Goal: Navigation & Orientation: Find specific page/section

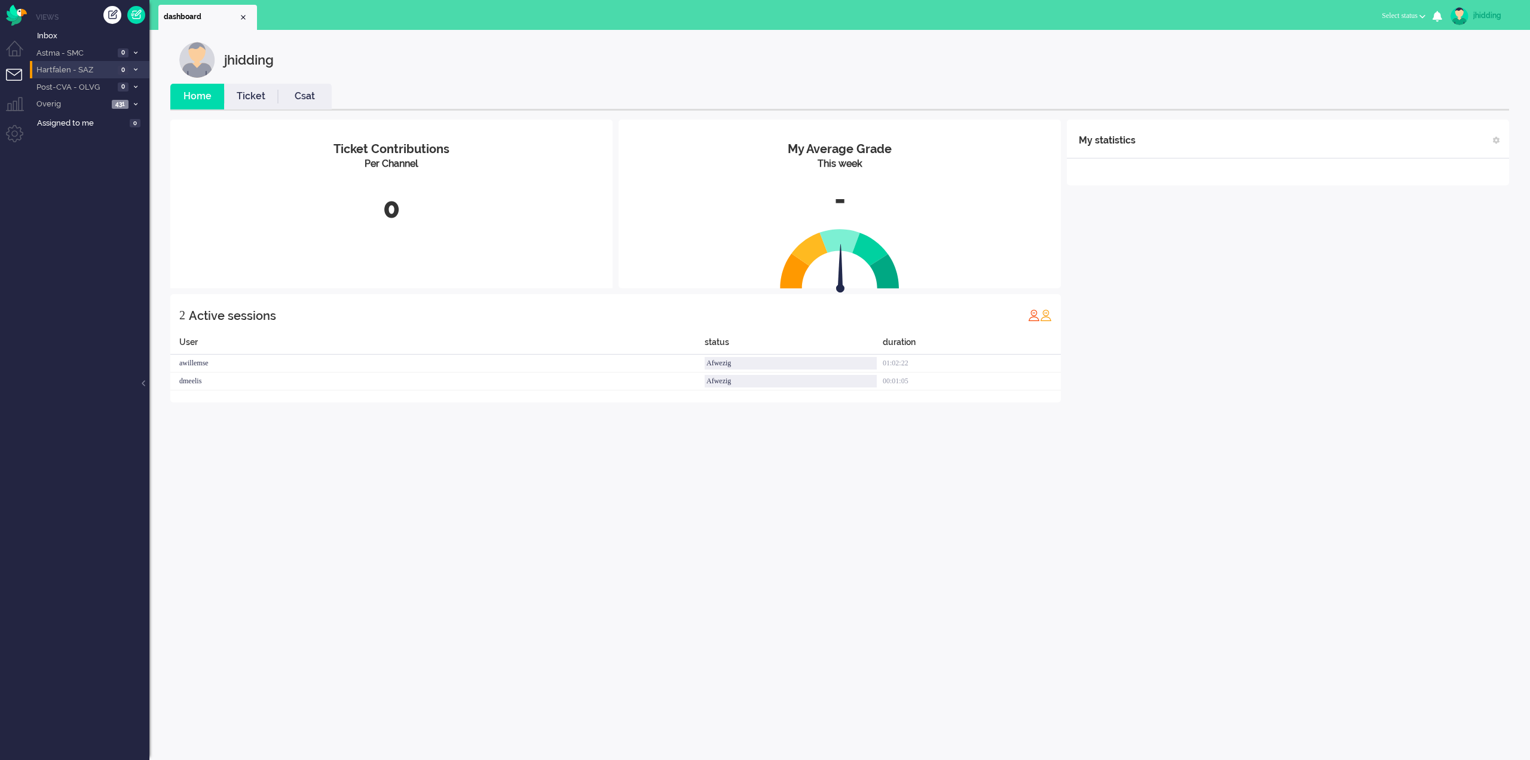
click at [105, 72] on span "Hartfalen - SAZ" at bounding box center [74, 70] width 79 height 11
click at [71, 71] on span "Hartfalen - SAZ" at bounding box center [81, 70] width 93 height 11
click at [71, 71] on span "Hartfalen - SAZ" at bounding box center [74, 70] width 79 height 11
click at [71, 71] on span "Hartfalen - SAZ" at bounding box center [81, 70] width 93 height 11
click at [71, 71] on span "Hartfalen - SAZ" at bounding box center [74, 70] width 79 height 11
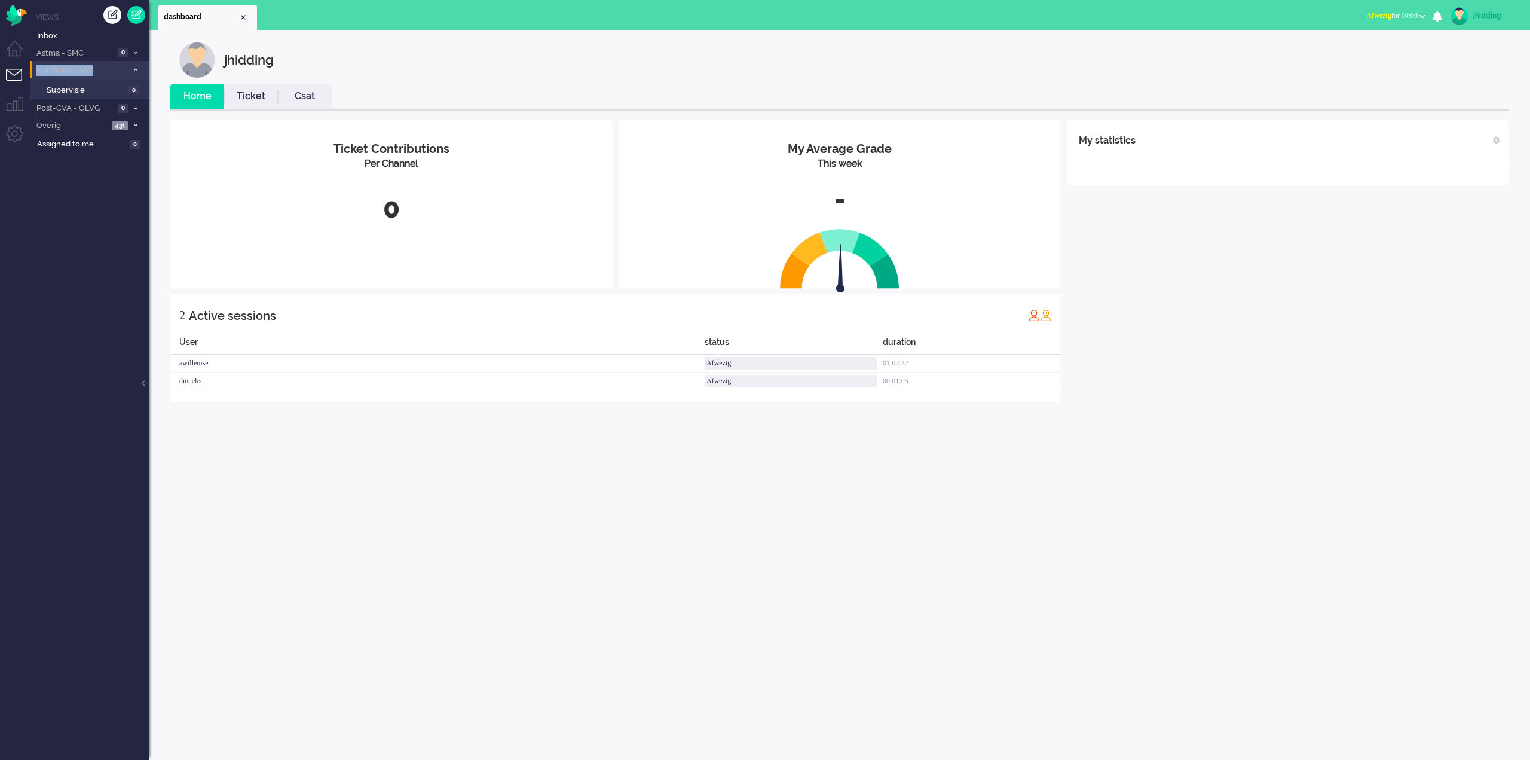
click at [71, 71] on span "Hartfalen - SAZ" at bounding box center [81, 70] width 93 height 11
click at [60, 34] on span "Inbox" at bounding box center [93, 35] width 112 height 11
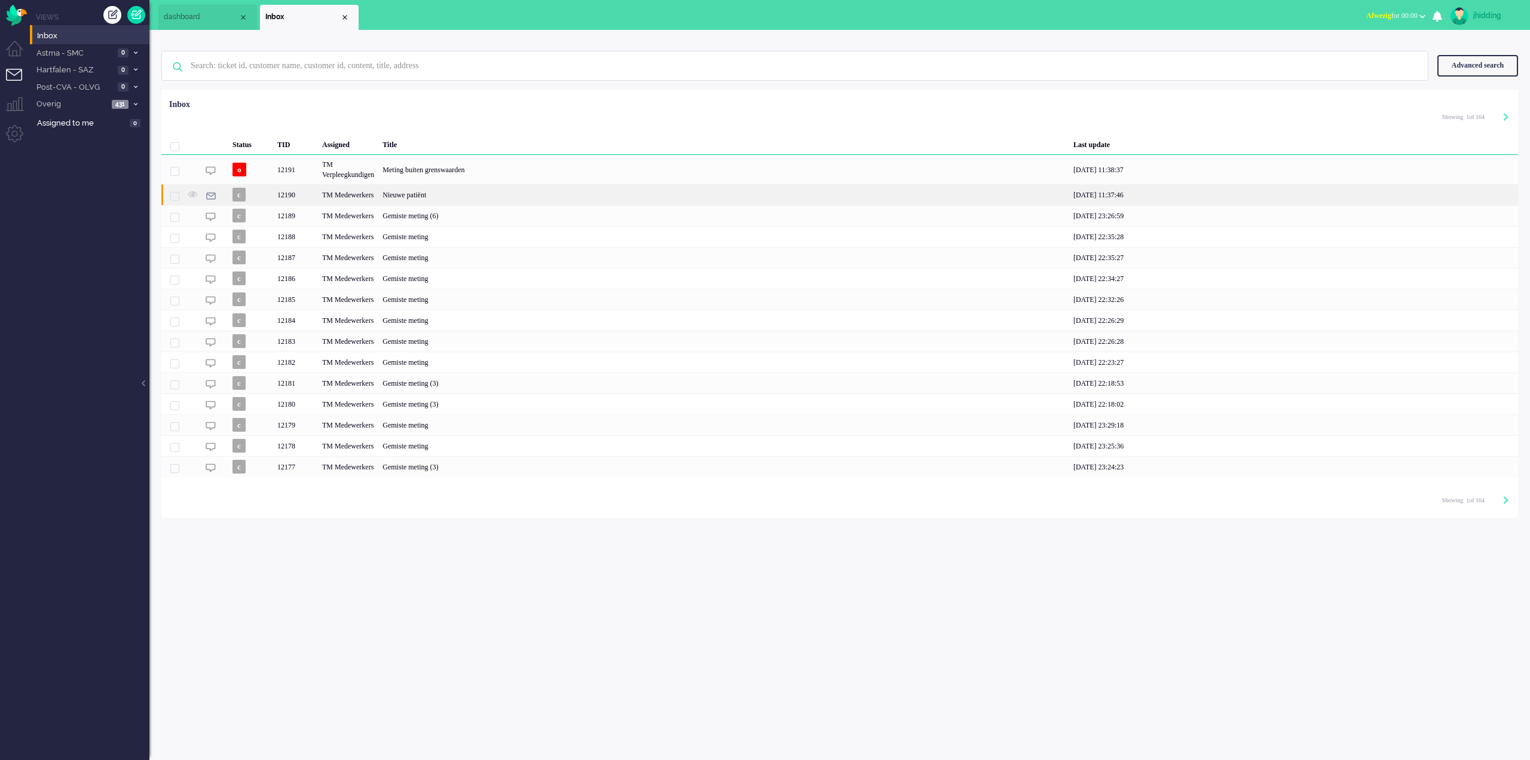
click at [423, 196] on div "Nieuwe patiënt" at bounding box center [723, 194] width 691 height 21
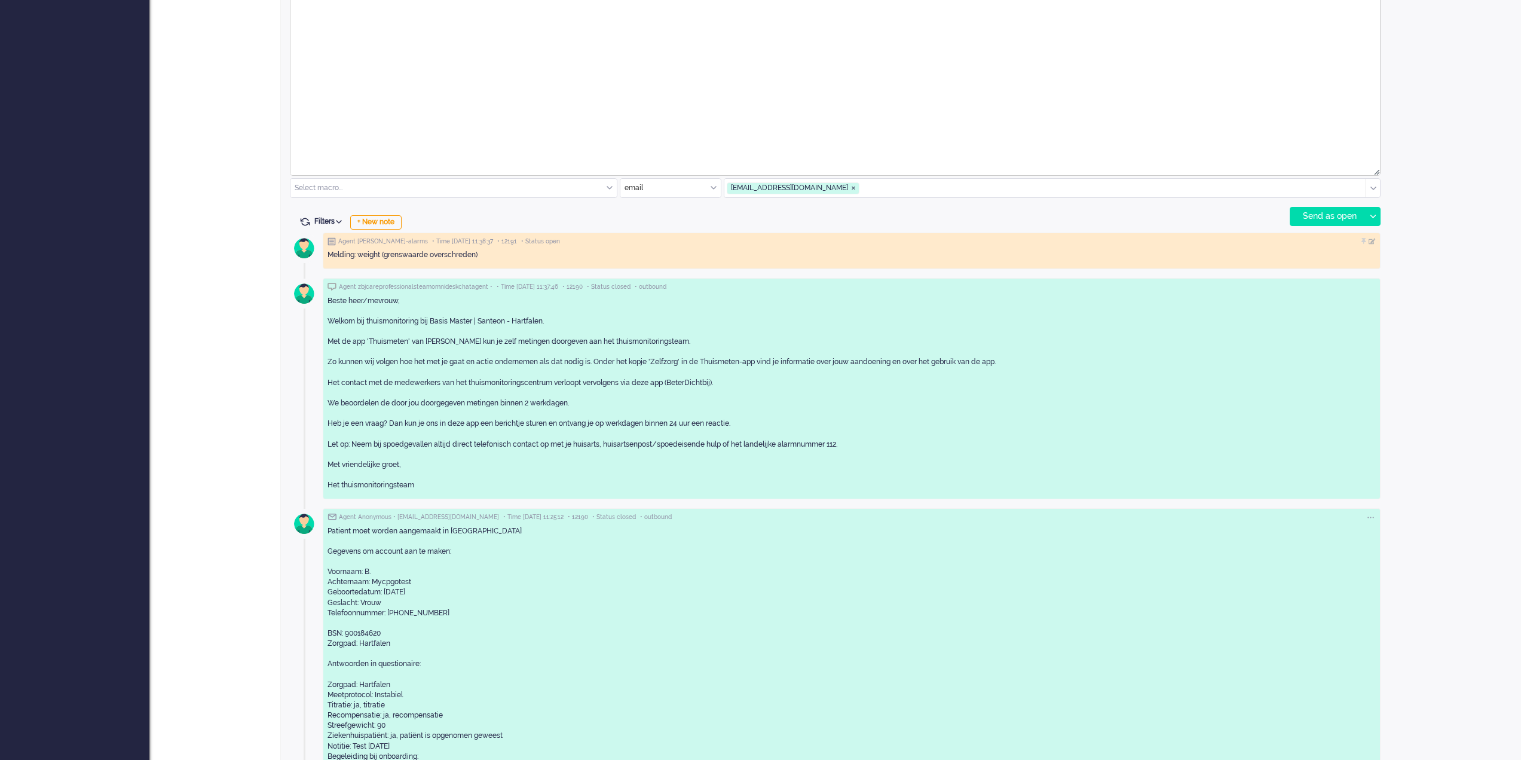
scroll to position [670, 0]
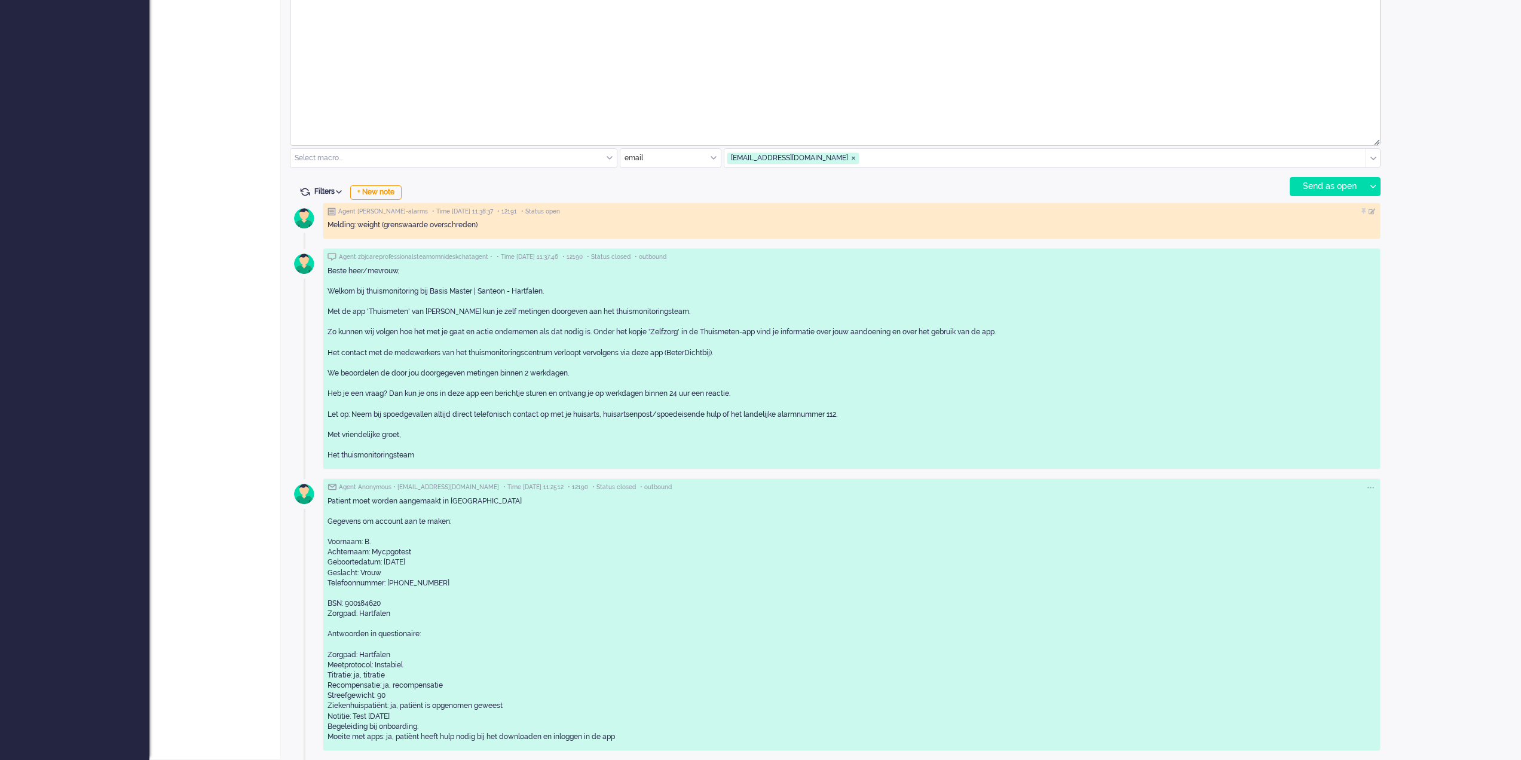
click at [313, 476] on div "Agent Luscii-alarms • Time [DATE] 11:38:37 • 12191 • Status open Melding: weigh…" at bounding box center [835, 478] width 1091 height 561
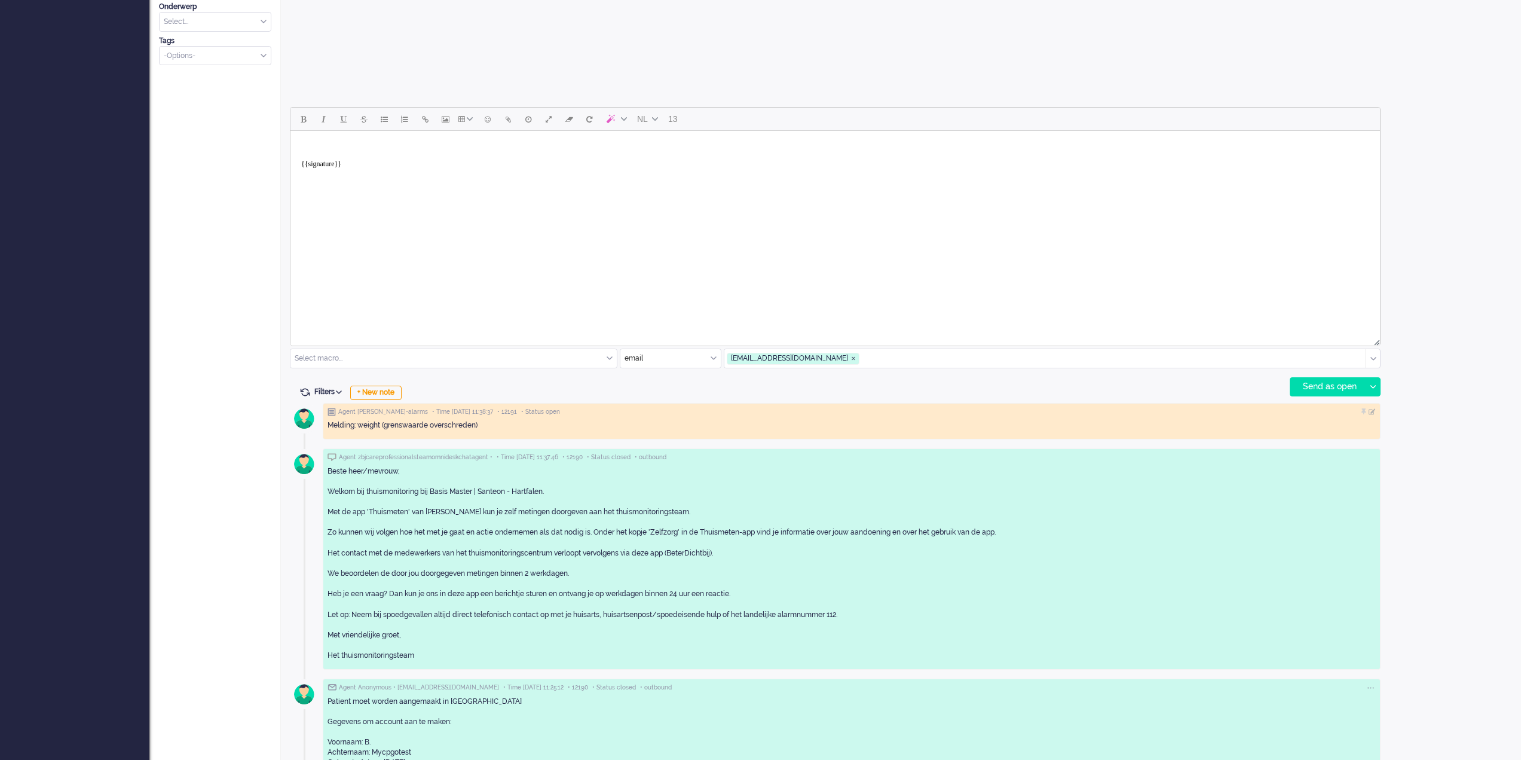
scroll to position [0, 0]
